Goal: Navigation & Orientation: Find specific page/section

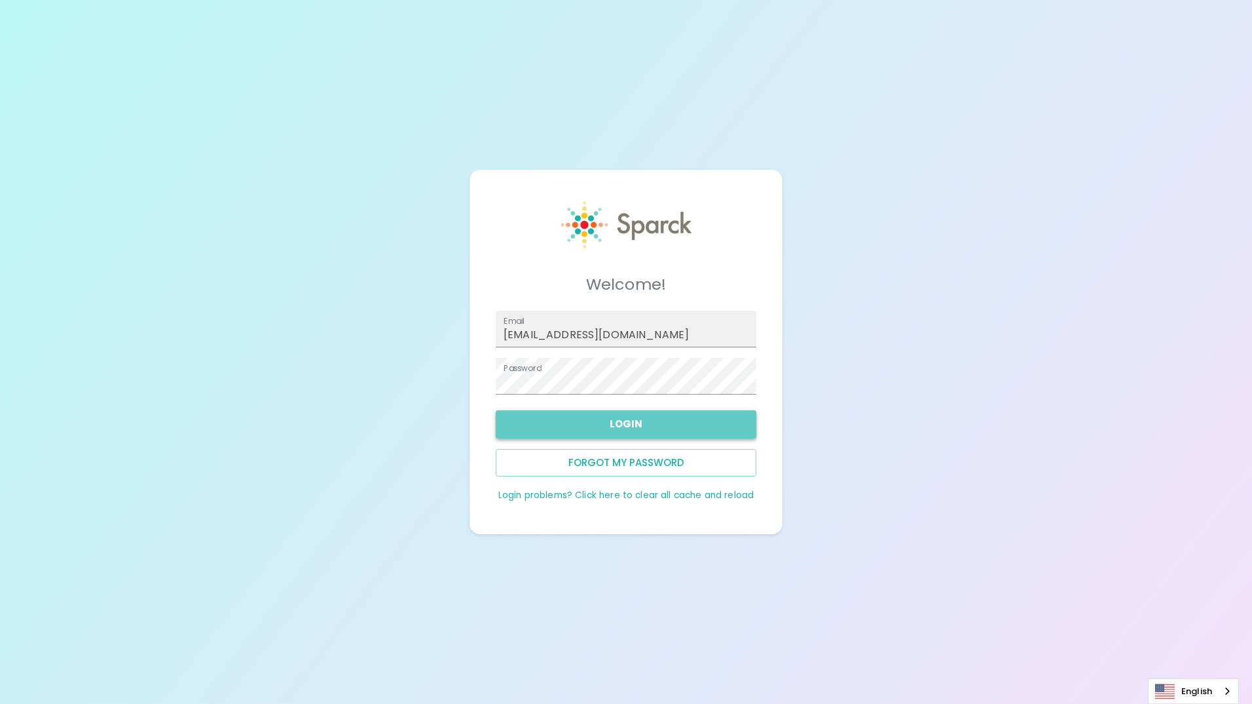
click at [637, 428] on button "Login" at bounding box center [626, 424] width 261 height 28
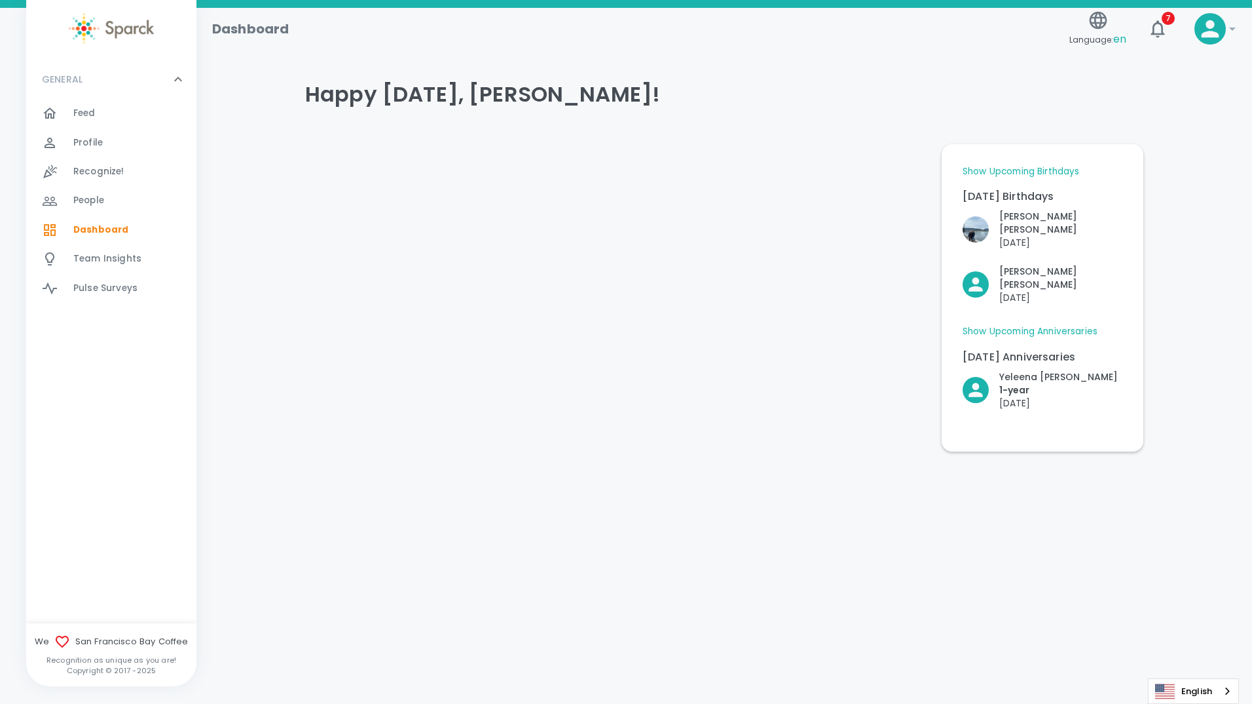
click at [1021, 169] on link "Show Upcoming Birthdays" at bounding box center [1021, 171] width 117 height 13
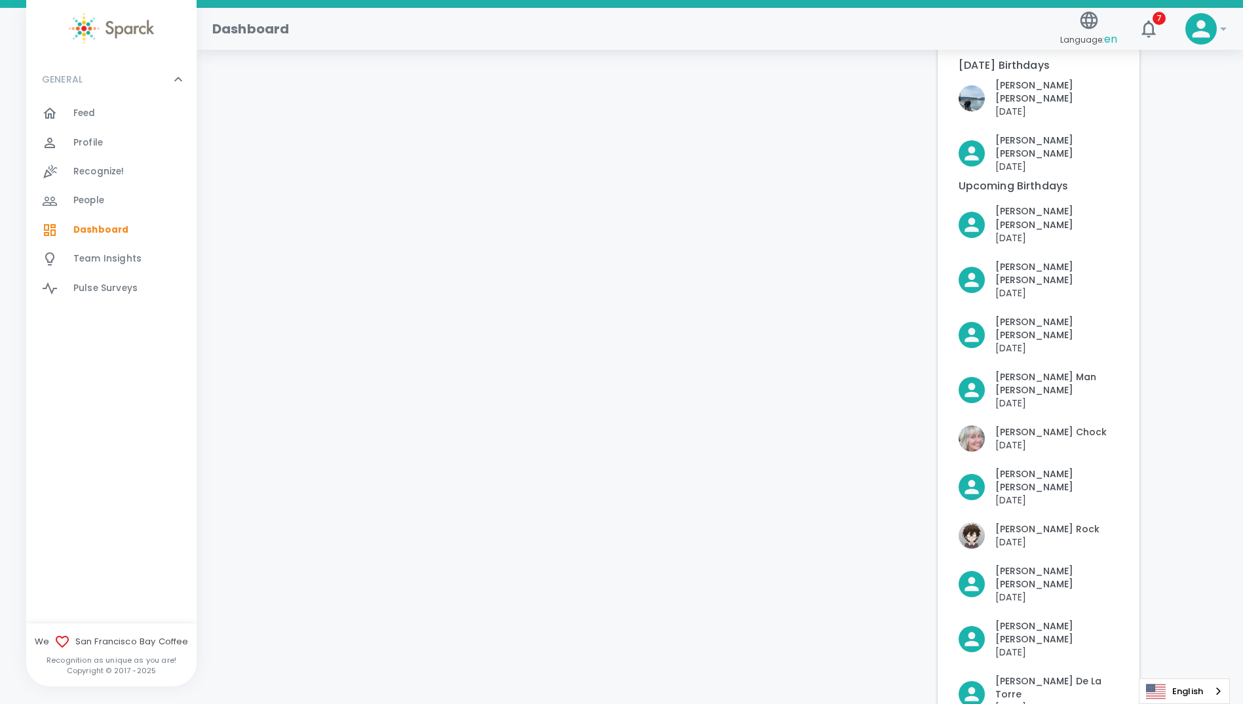
scroll to position [225, 0]
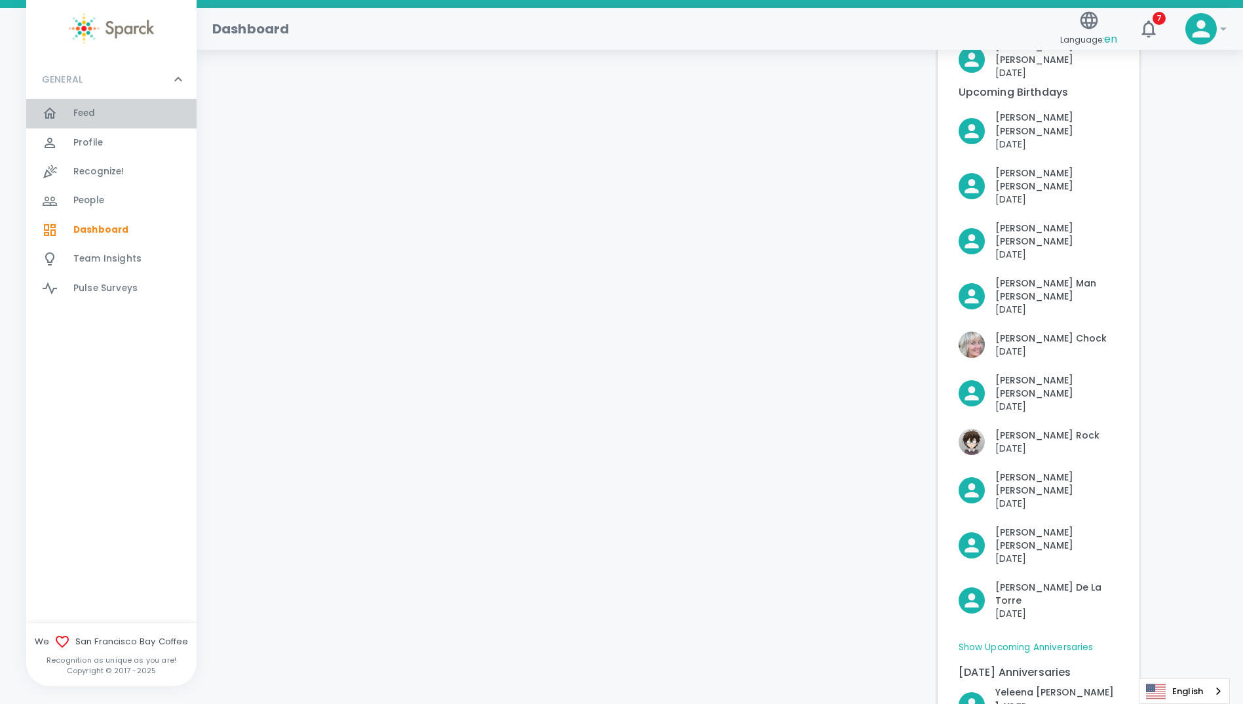
click at [88, 112] on span "Feed" at bounding box center [84, 113] width 22 height 13
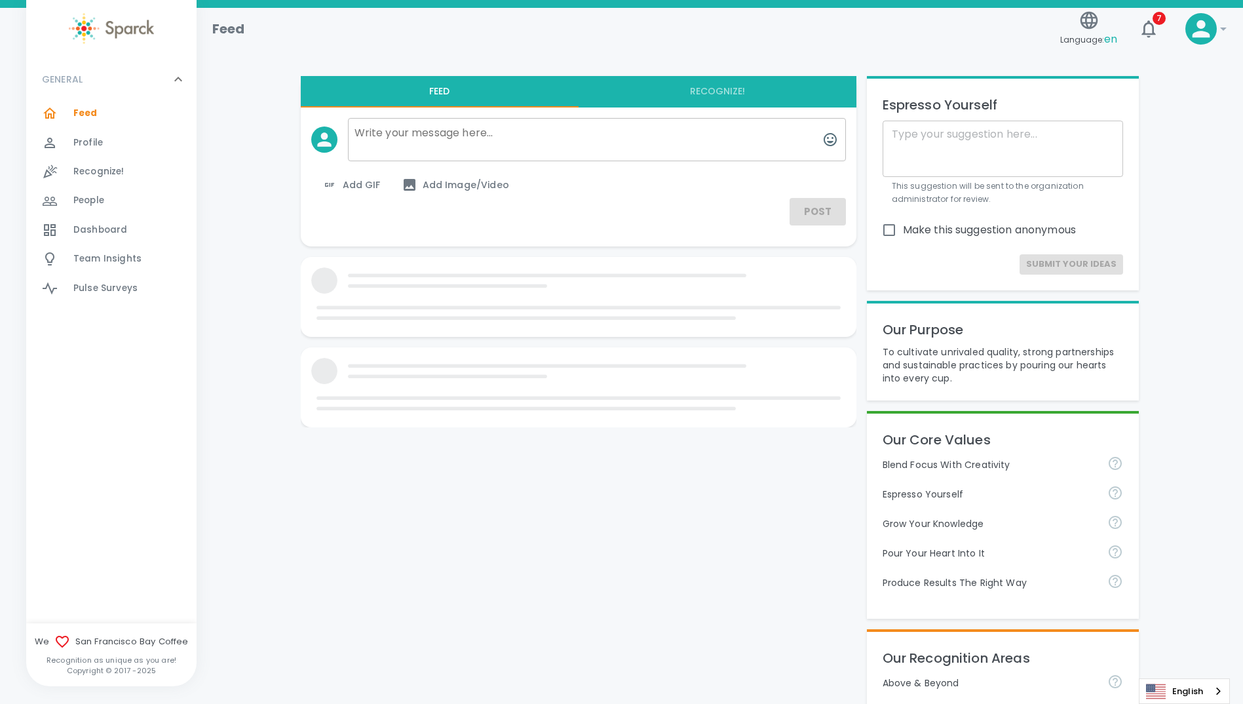
click at [86, 112] on span "Feed" at bounding box center [85, 113] width 24 height 13
click at [723, 94] on button "Recognize!" at bounding box center [717, 91] width 278 height 31
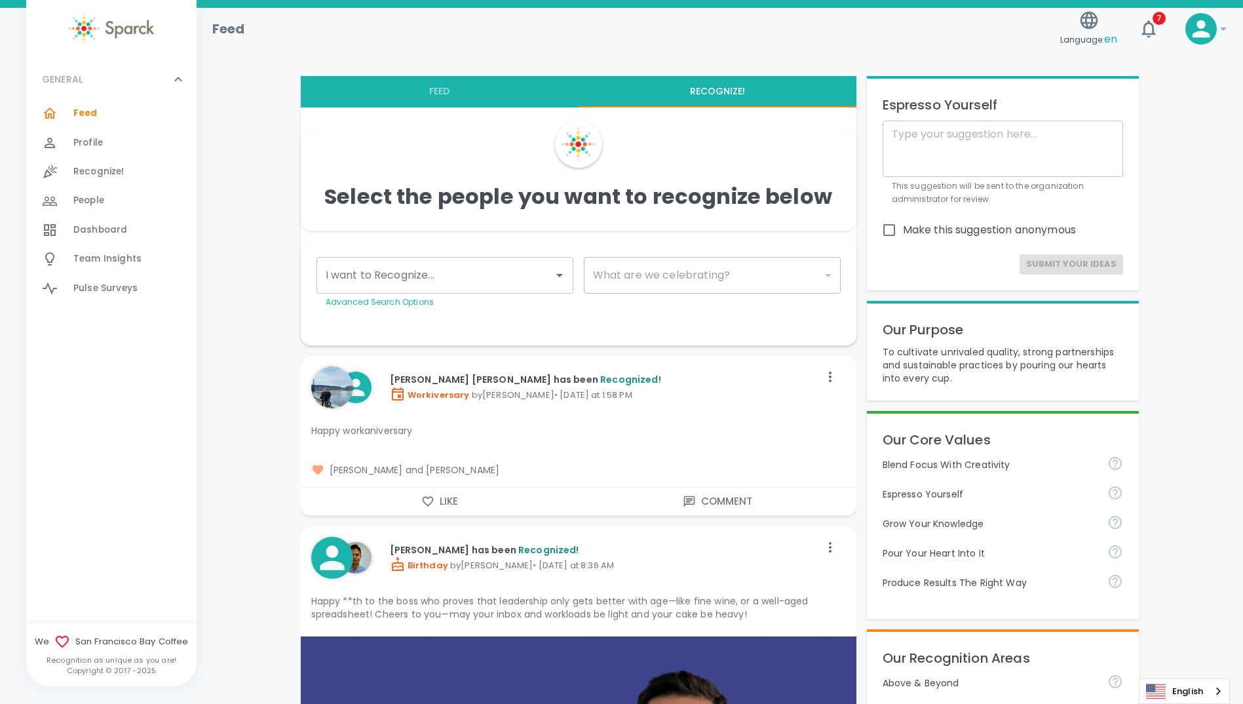
click at [102, 227] on span "Dashboard" at bounding box center [100, 229] width 54 height 13
